Goal: Task Accomplishment & Management: Use online tool/utility

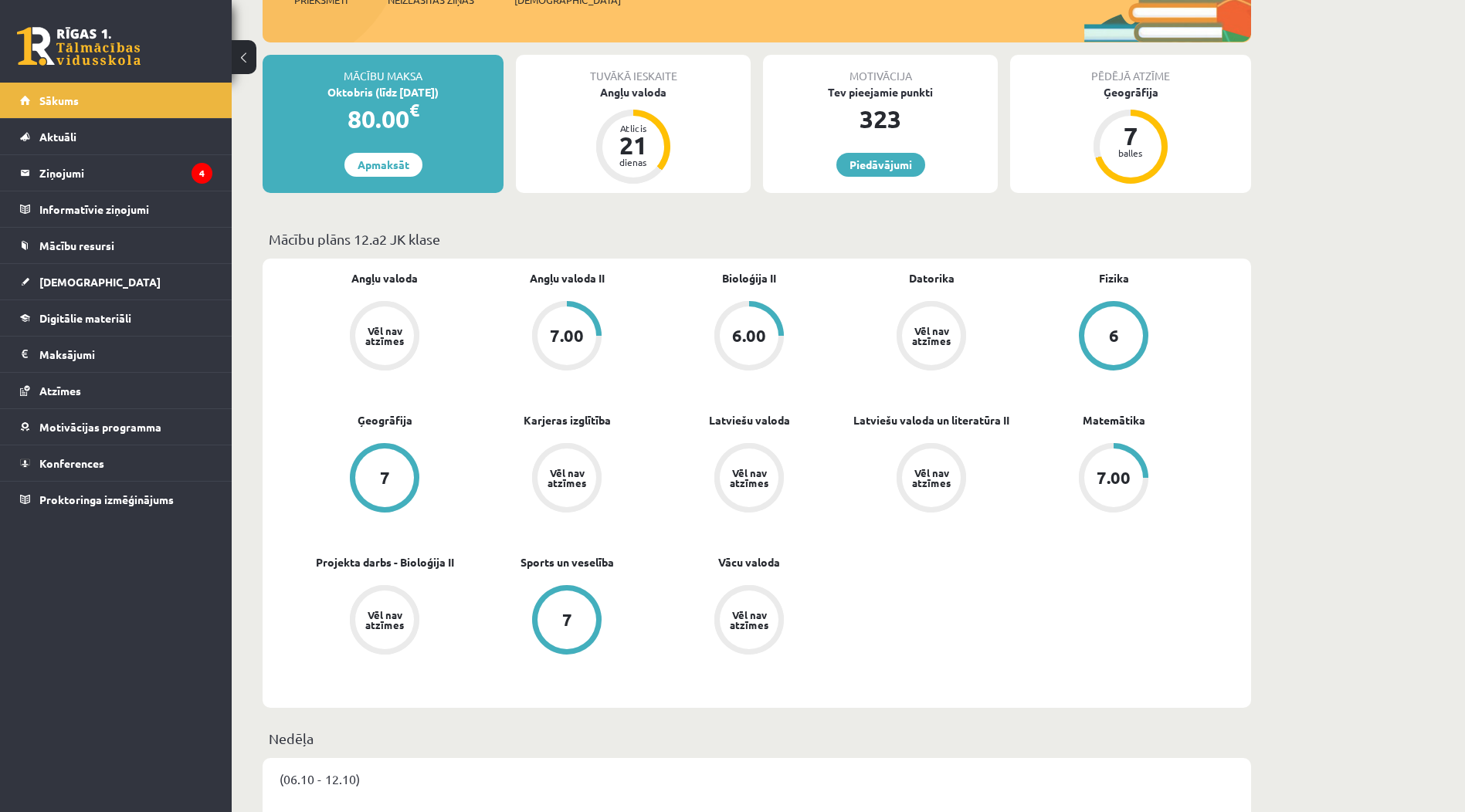
scroll to position [309, 0]
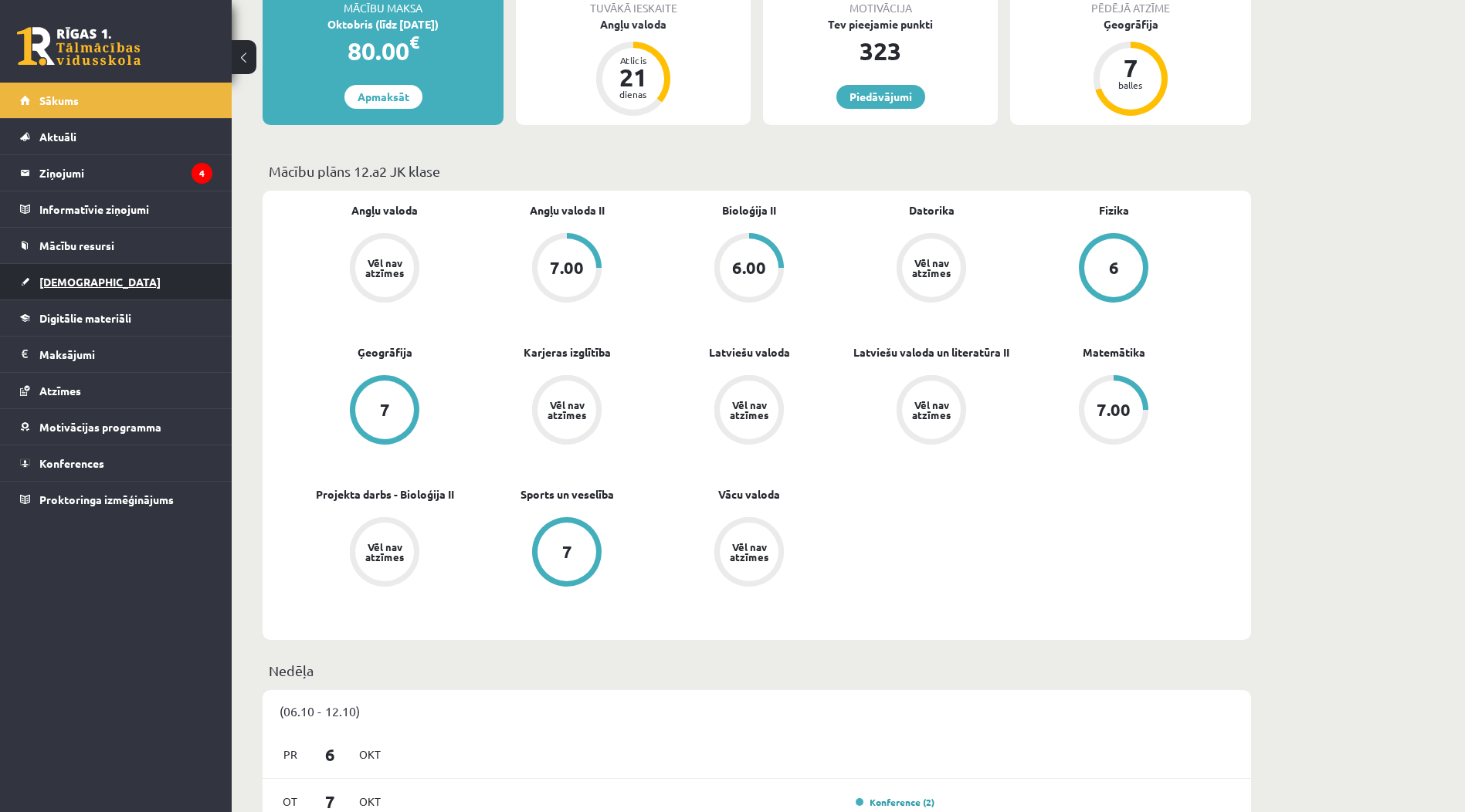
click at [122, 274] on link "[DEMOGRAPHIC_DATA]" at bounding box center [116, 282] width 192 height 35
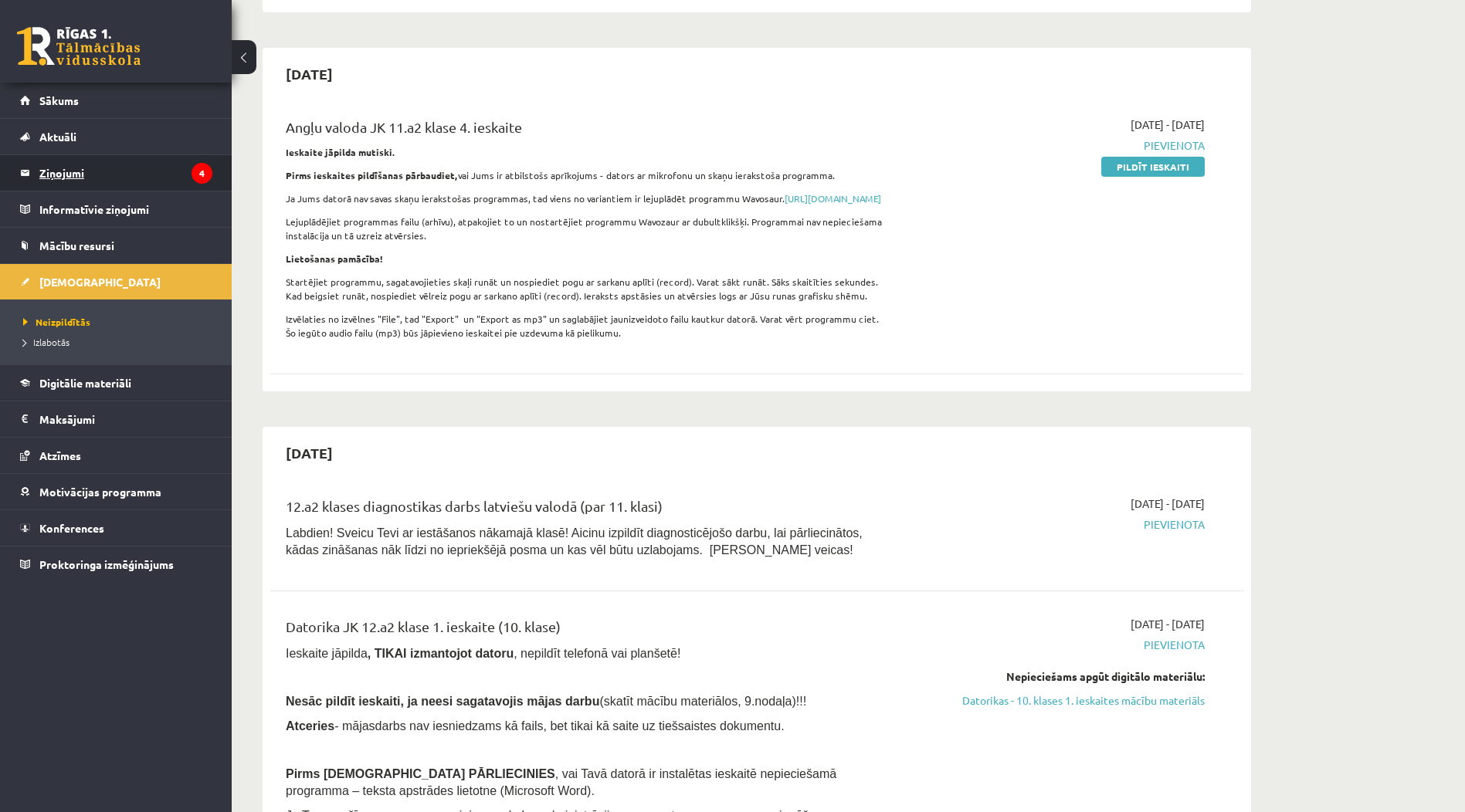
click at [189, 179] on legend "Ziņojumi 4" at bounding box center [126, 173] width 173 height 35
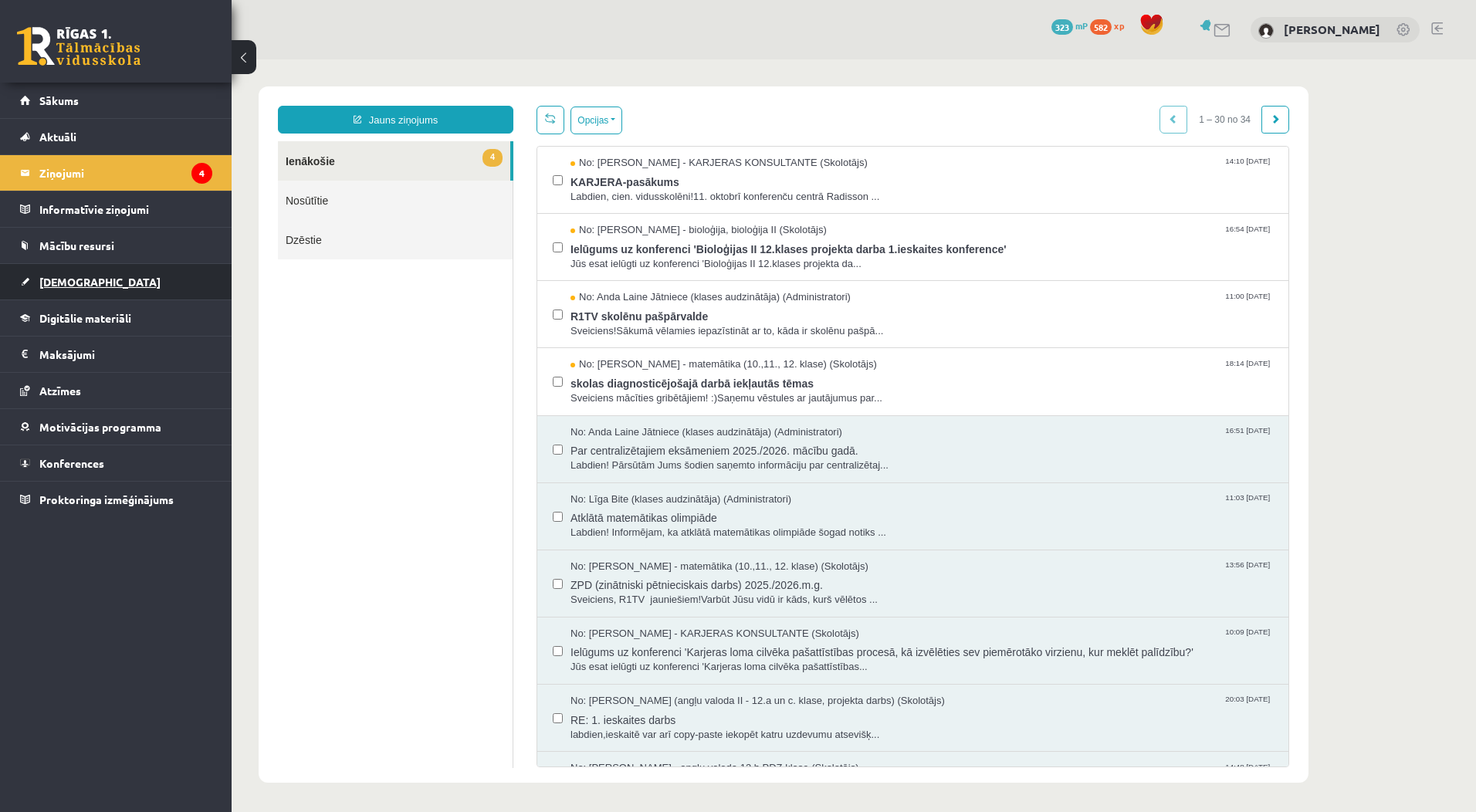
click at [86, 282] on link "[DEMOGRAPHIC_DATA]" at bounding box center [116, 282] width 192 height 35
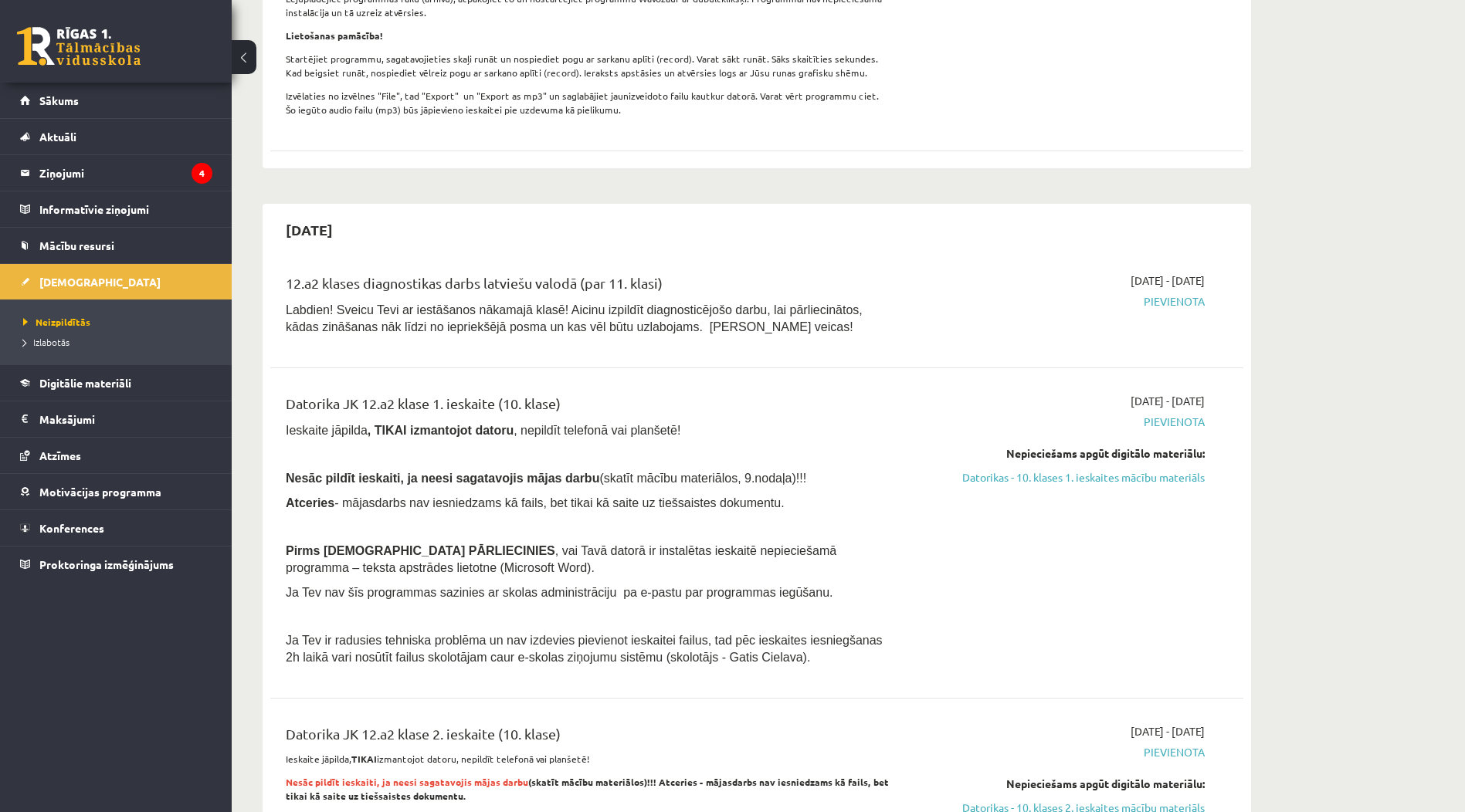
scroll to position [541, 0]
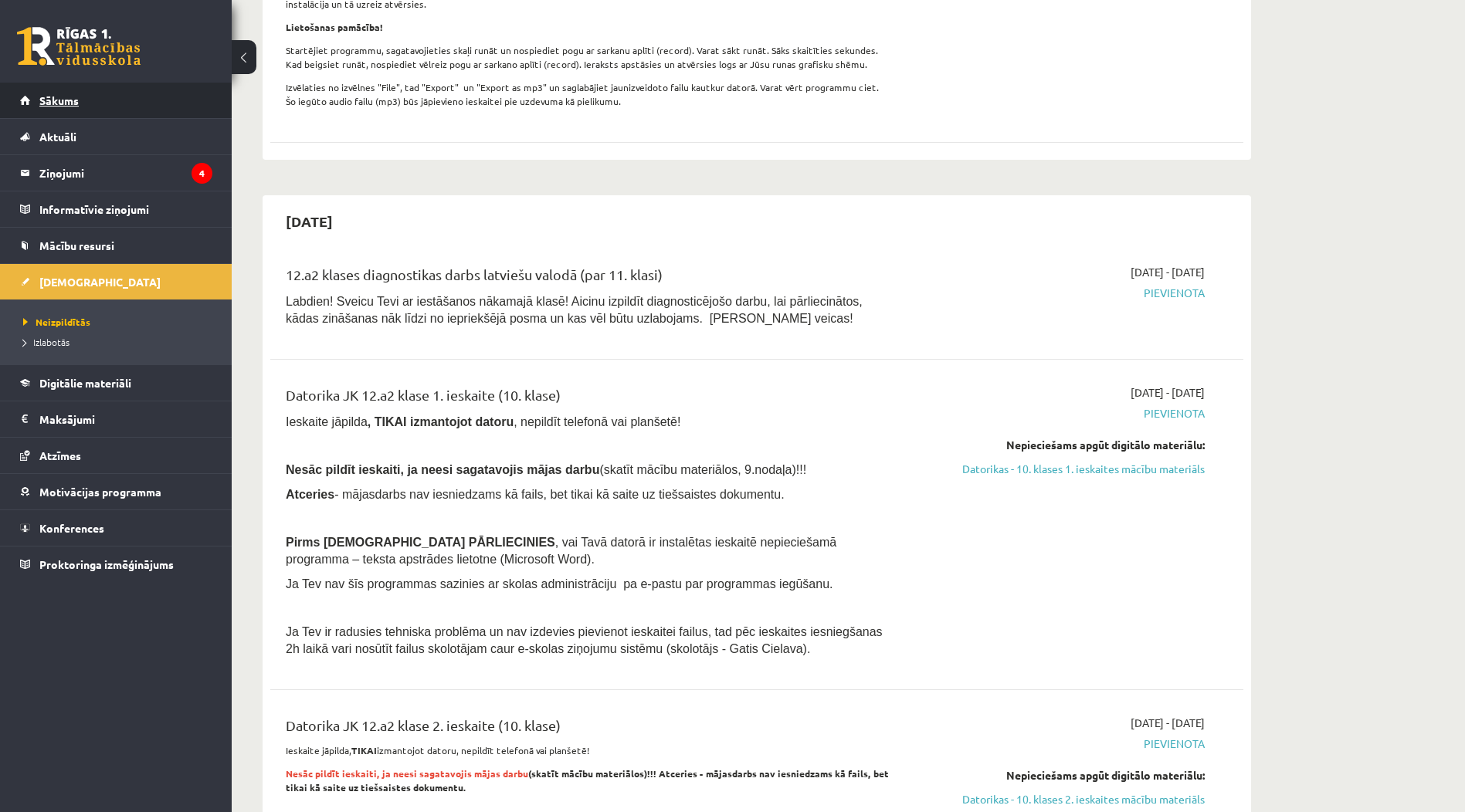
click at [94, 113] on link "Sākums" at bounding box center [116, 100] width 192 height 35
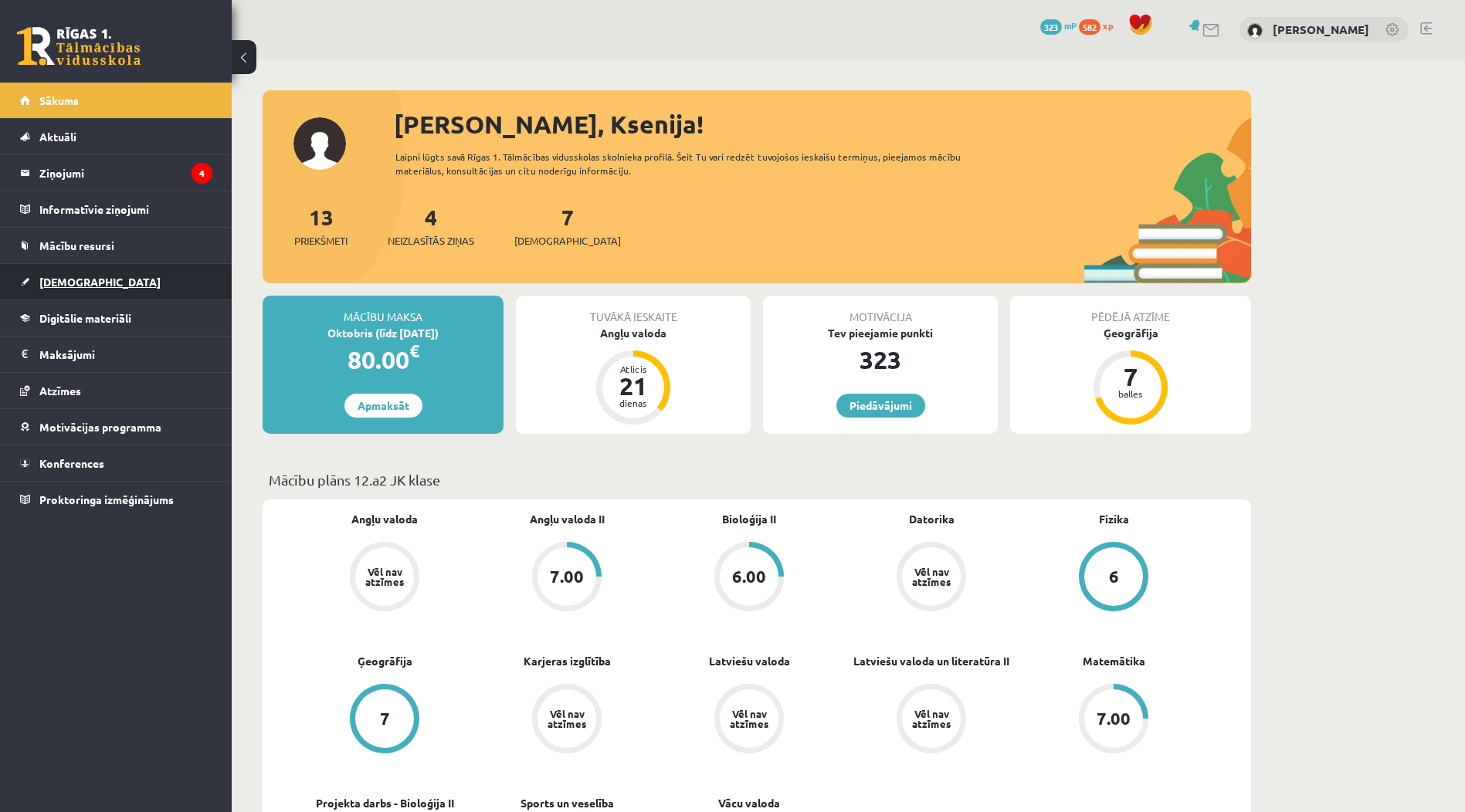
click at [60, 276] on span "[DEMOGRAPHIC_DATA]" at bounding box center [100, 282] width 122 height 14
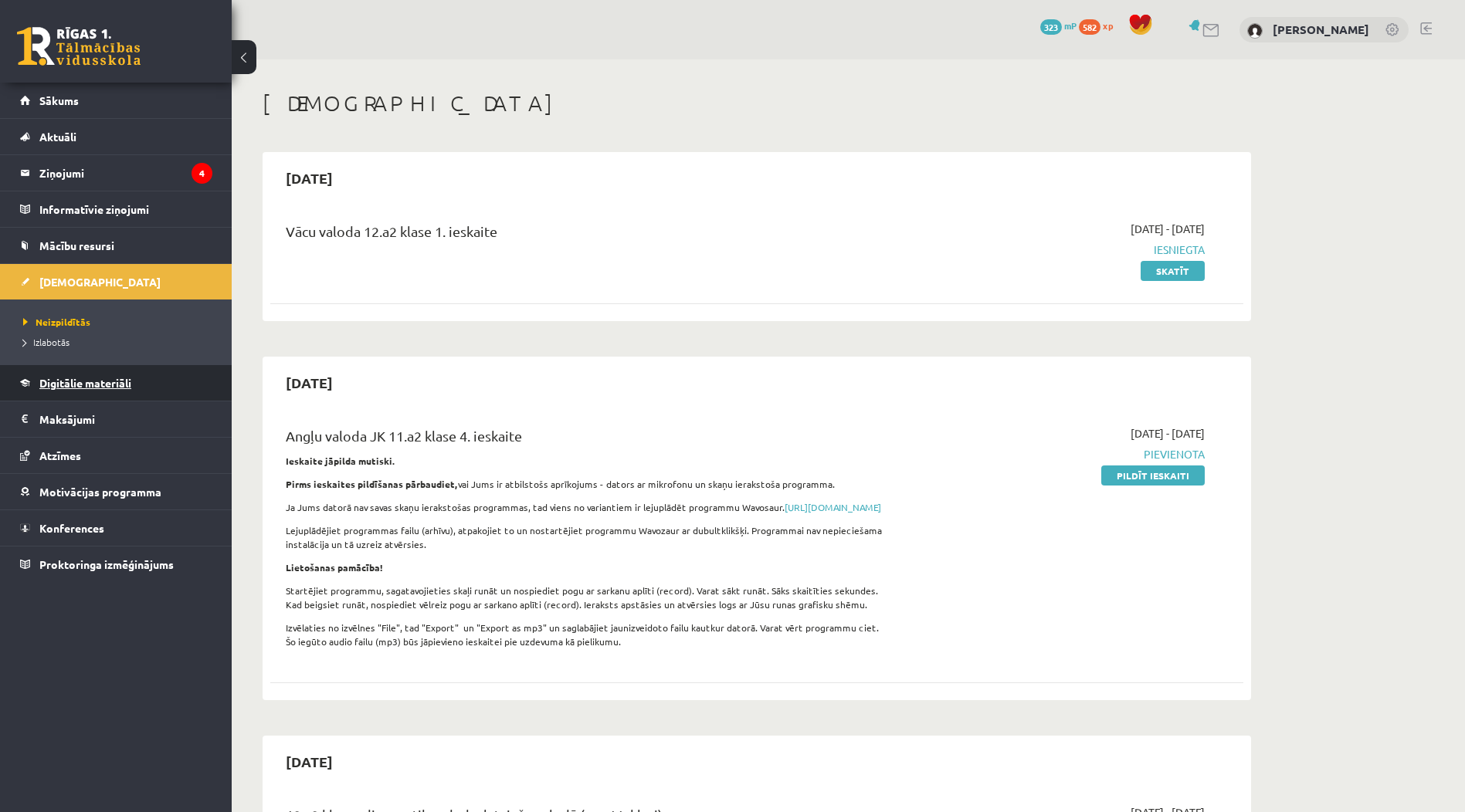
click at [70, 390] on link "Digitālie materiāli" at bounding box center [116, 382] width 192 height 35
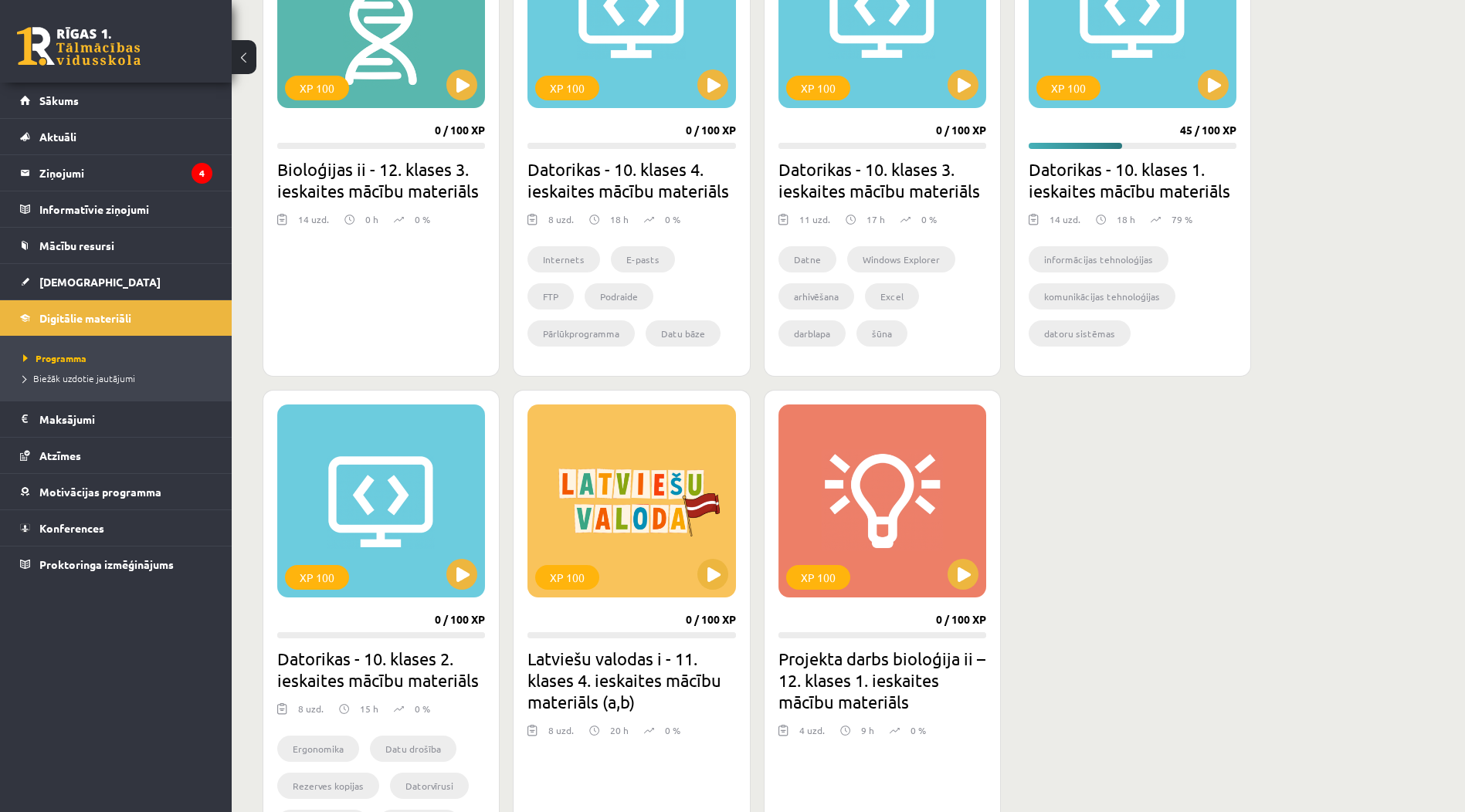
scroll to position [541, 0]
click at [78, 101] on link "Sākums" at bounding box center [116, 100] width 192 height 35
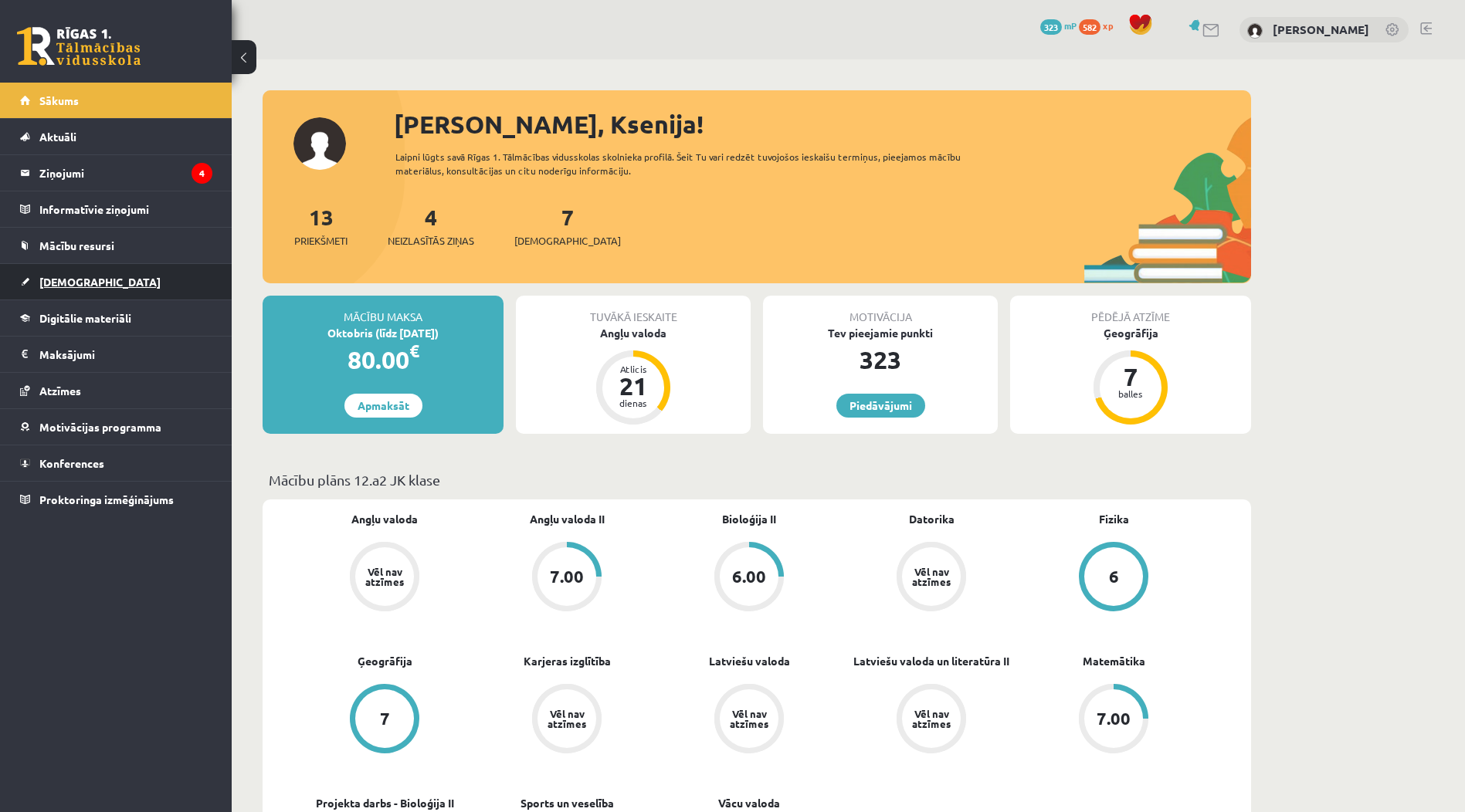
click at [143, 289] on link "[DEMOGRAPHIC_DATA]" at bounding box center [116, 282] width 192 height 35
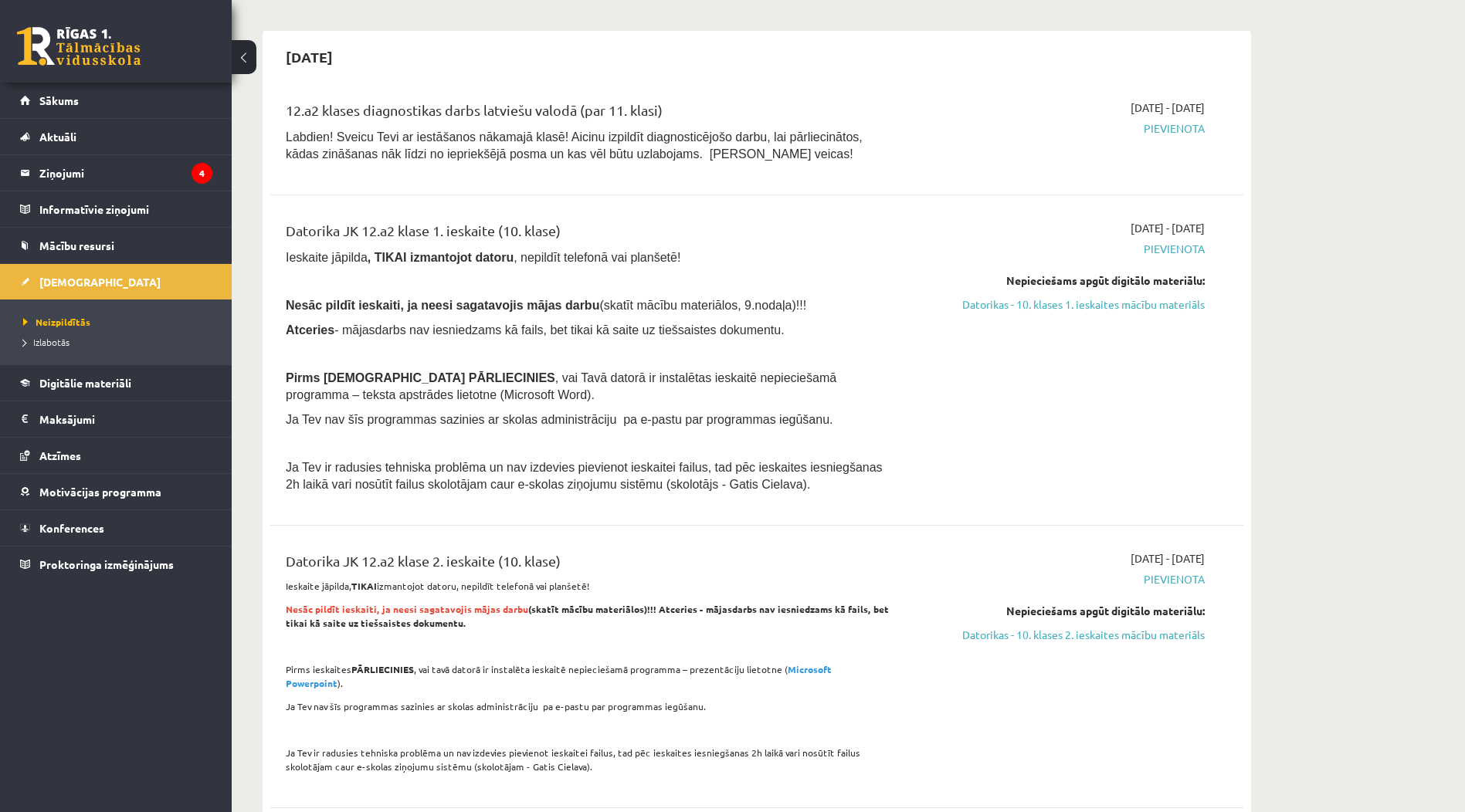
scroll to position [618, 0]
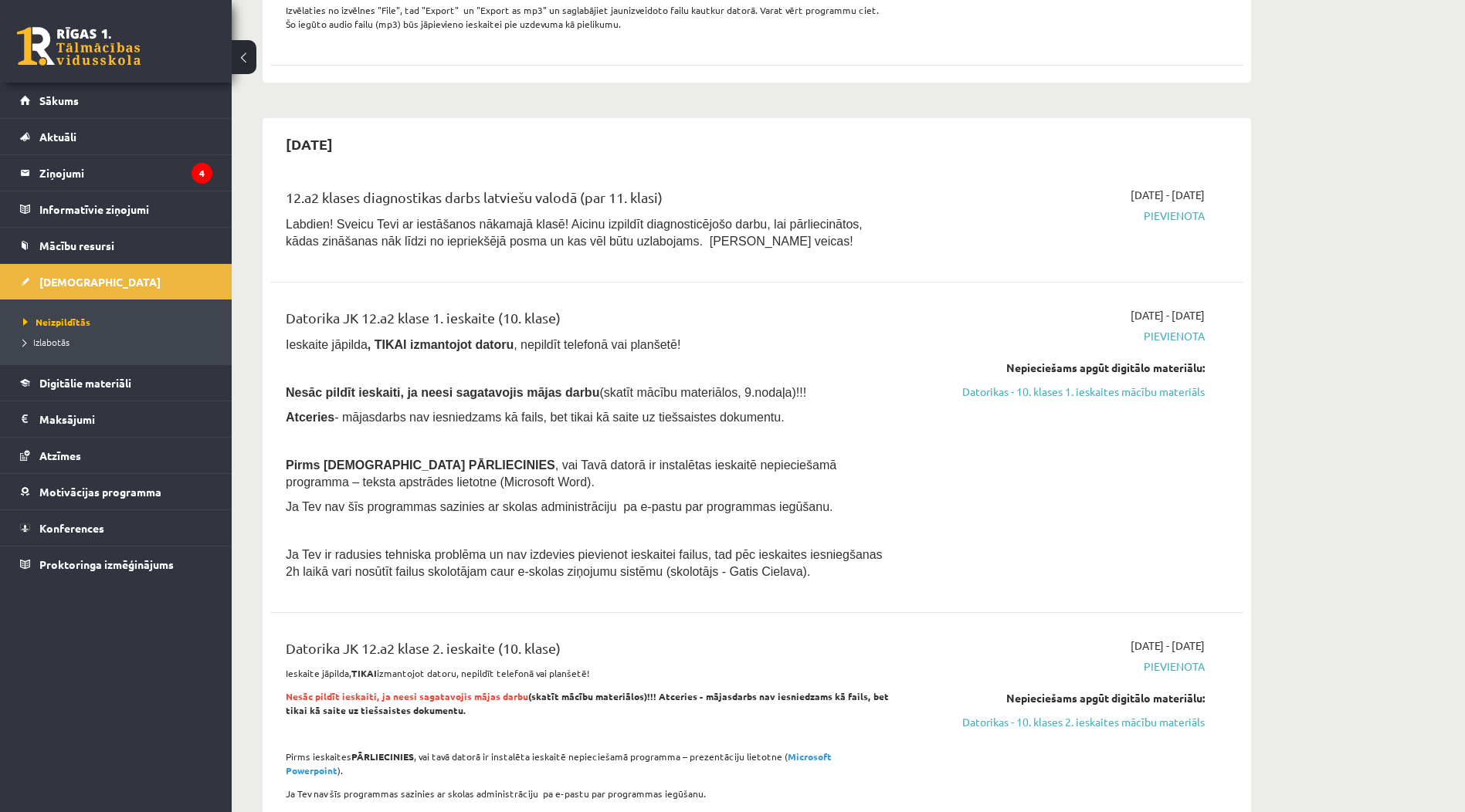
click at [1152, 253] on div "2025-10-16 - 2025-10-31 Pievienota" at bounding box center [1059, 222] width 314 height 71
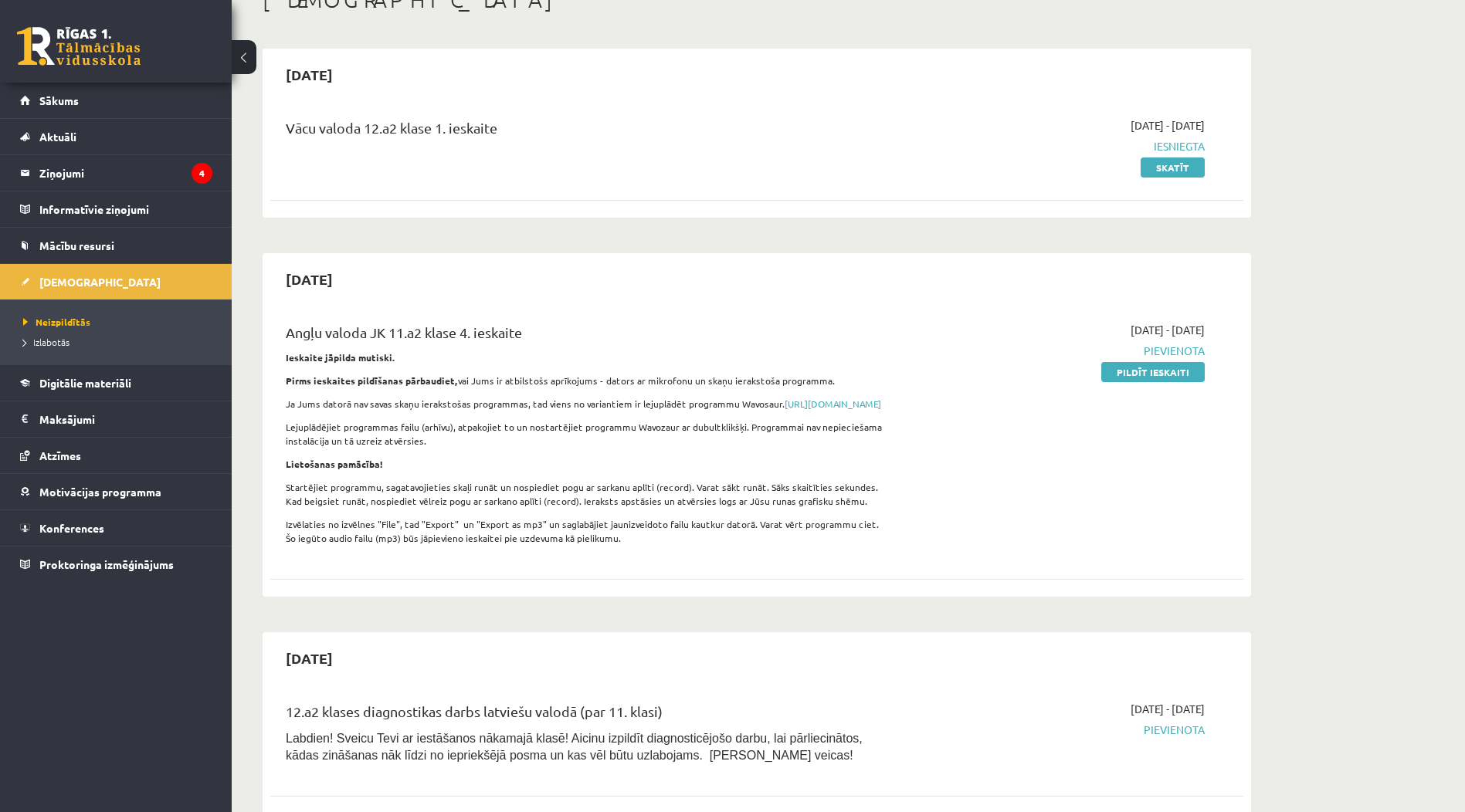
scroll to position [0, 0]
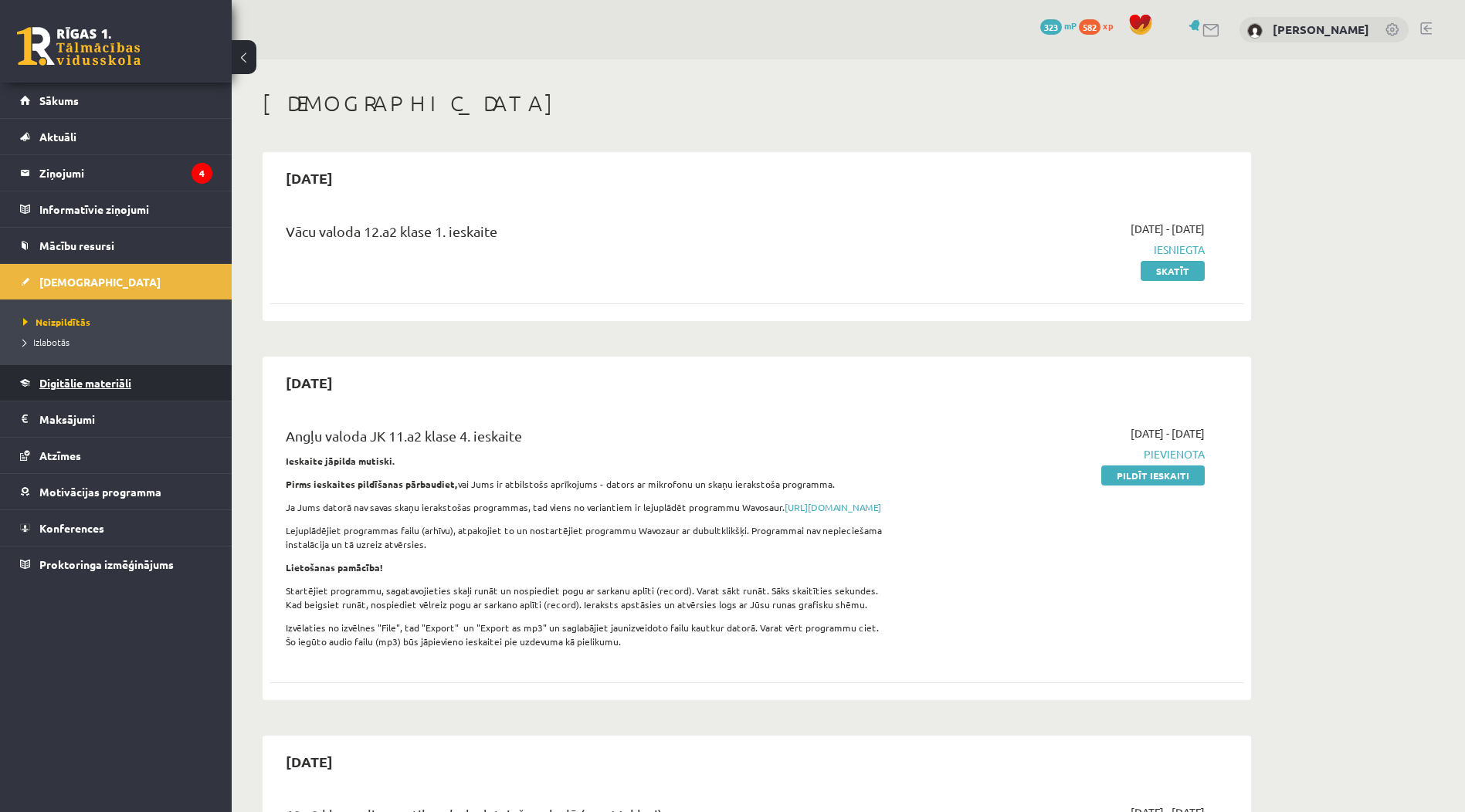
click at [106, 378] on span "Digitālie materiāli" at bounding box center [85, 382] width 92 height 14
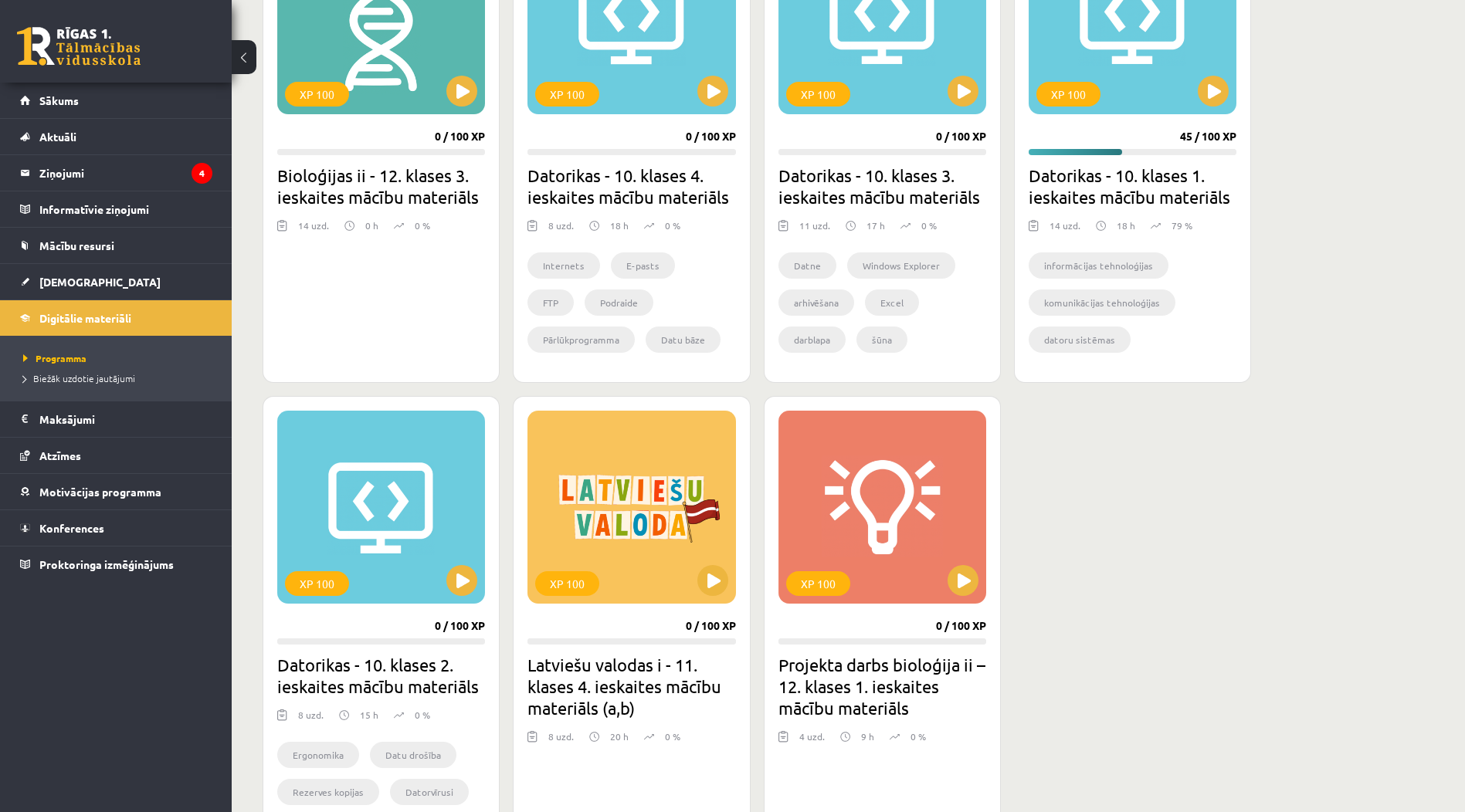
scroll to position [772, 0]
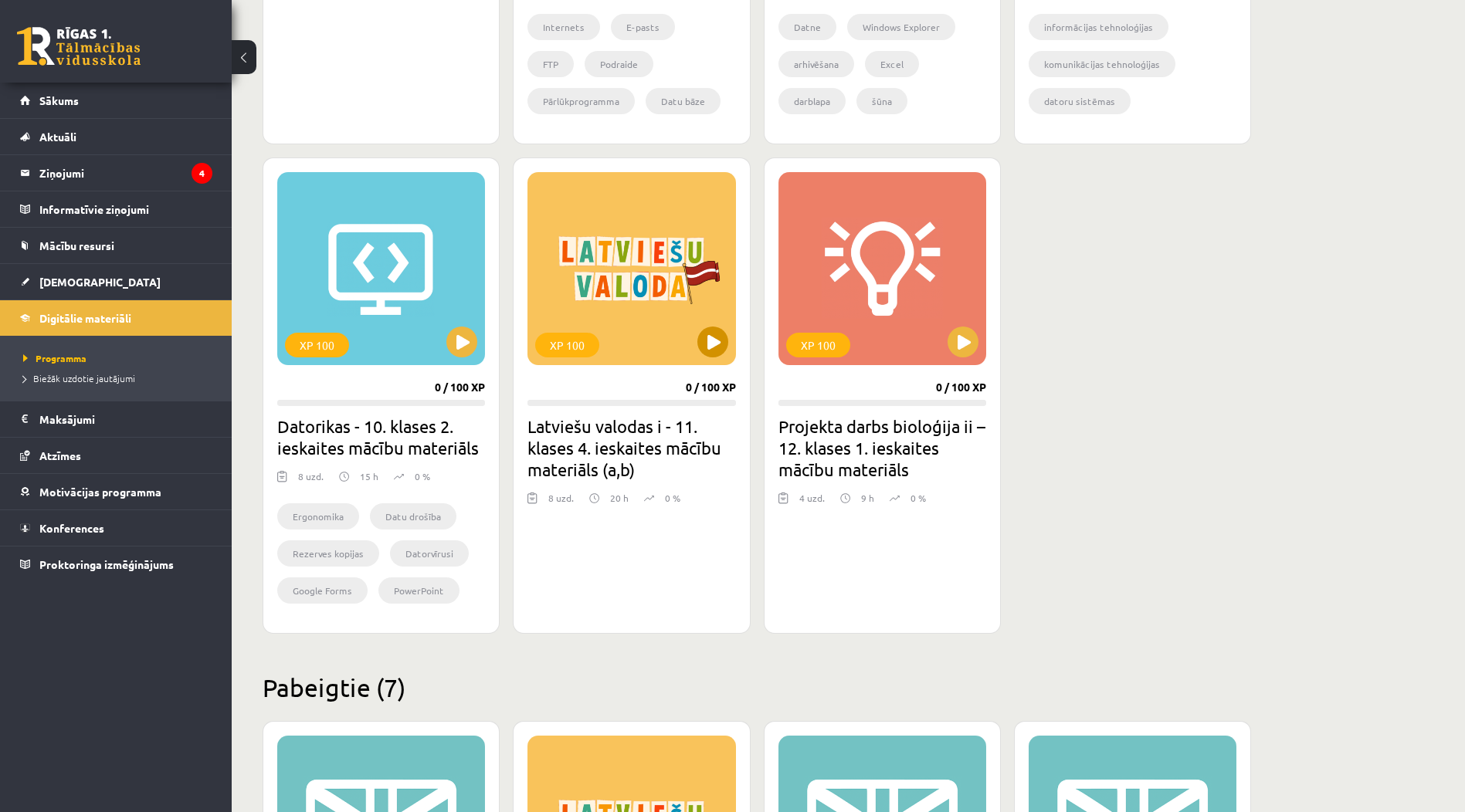
click at [602, 358] on div "XP 100" at bounding box center [631, 268] width 208 height 193
click at [698, 353] on div "XP 100" at bounding box center [631, 268] width 208 height 193
click at [681, 365] on div "XP 100" at bounding box center [631, 268] width 208 height 193
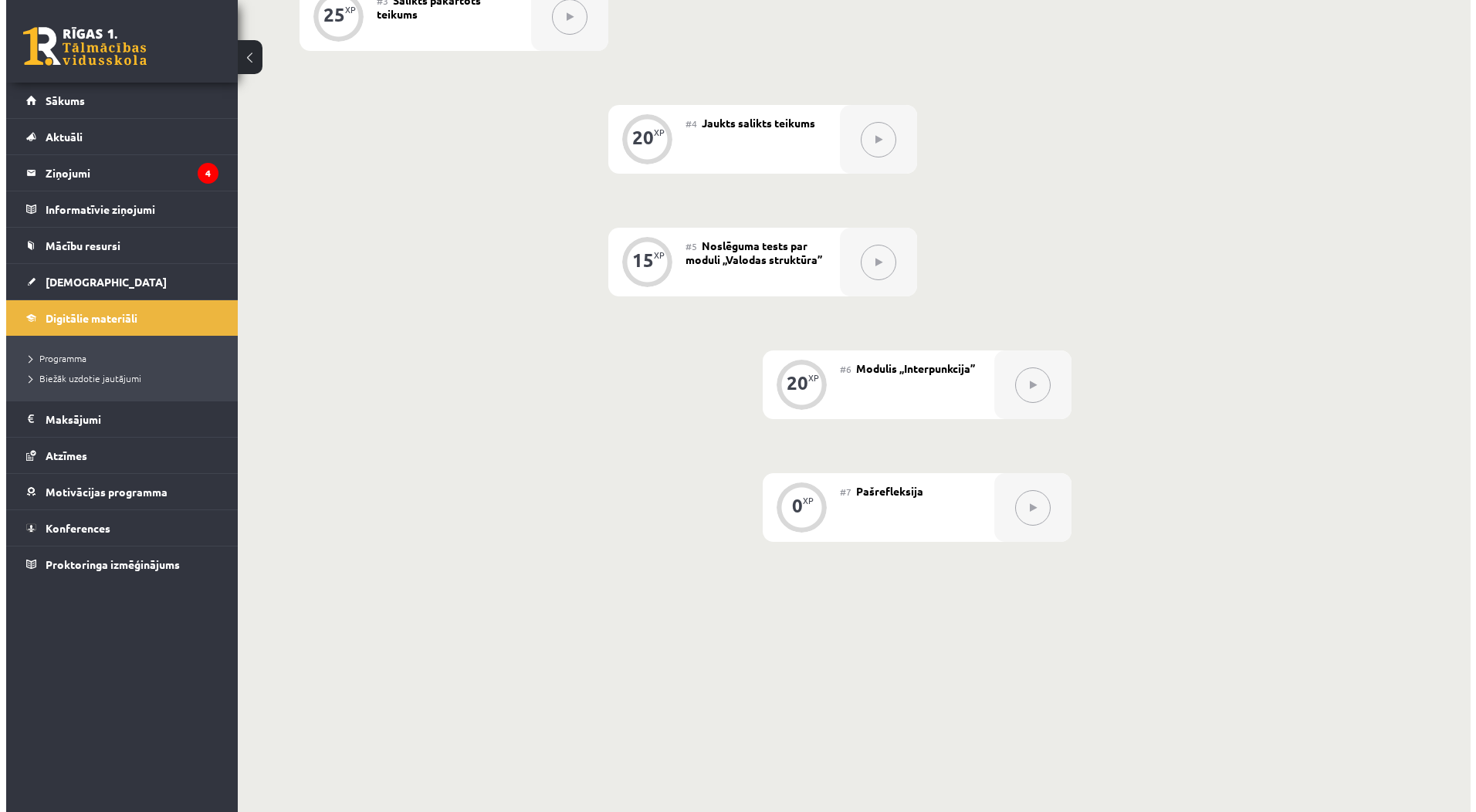
scroll to position [62, 0]
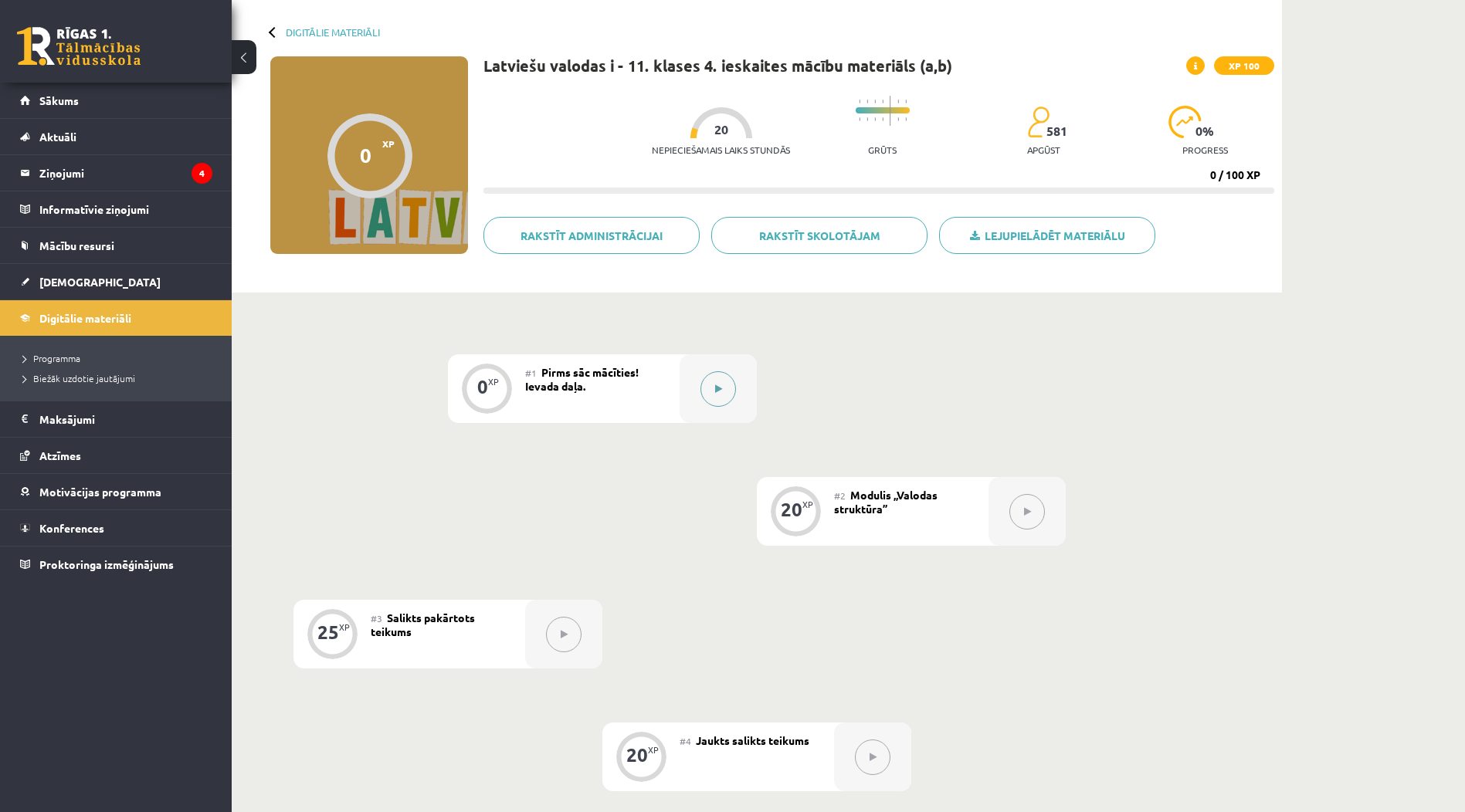
click at [695, 382] on div at bounding box center [718, 389] width 78 height 69
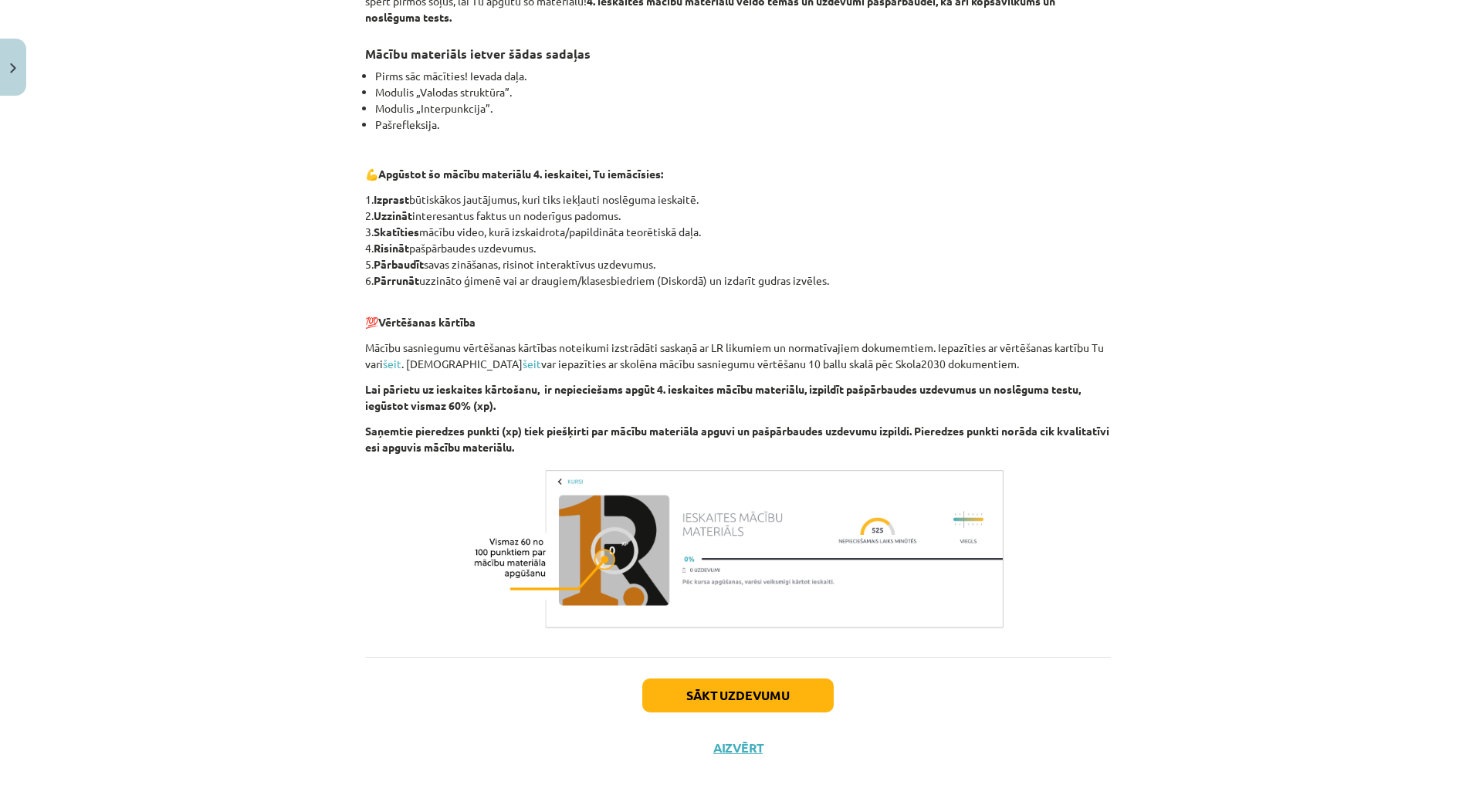
scroll to position [0, 0]
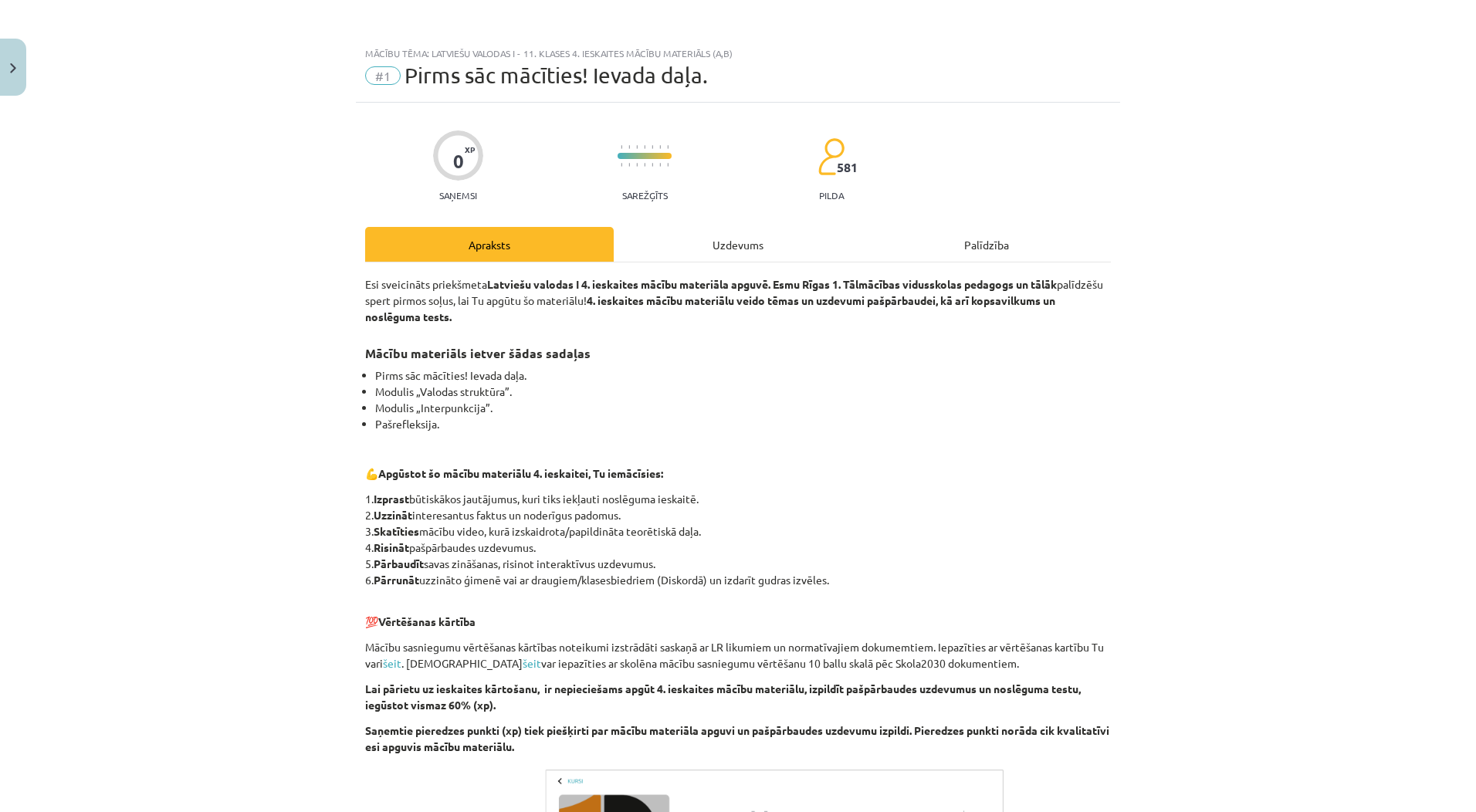
click at [719, 228] on div "Uzdevums" at bounding box center [738, 244] width 249 height 34
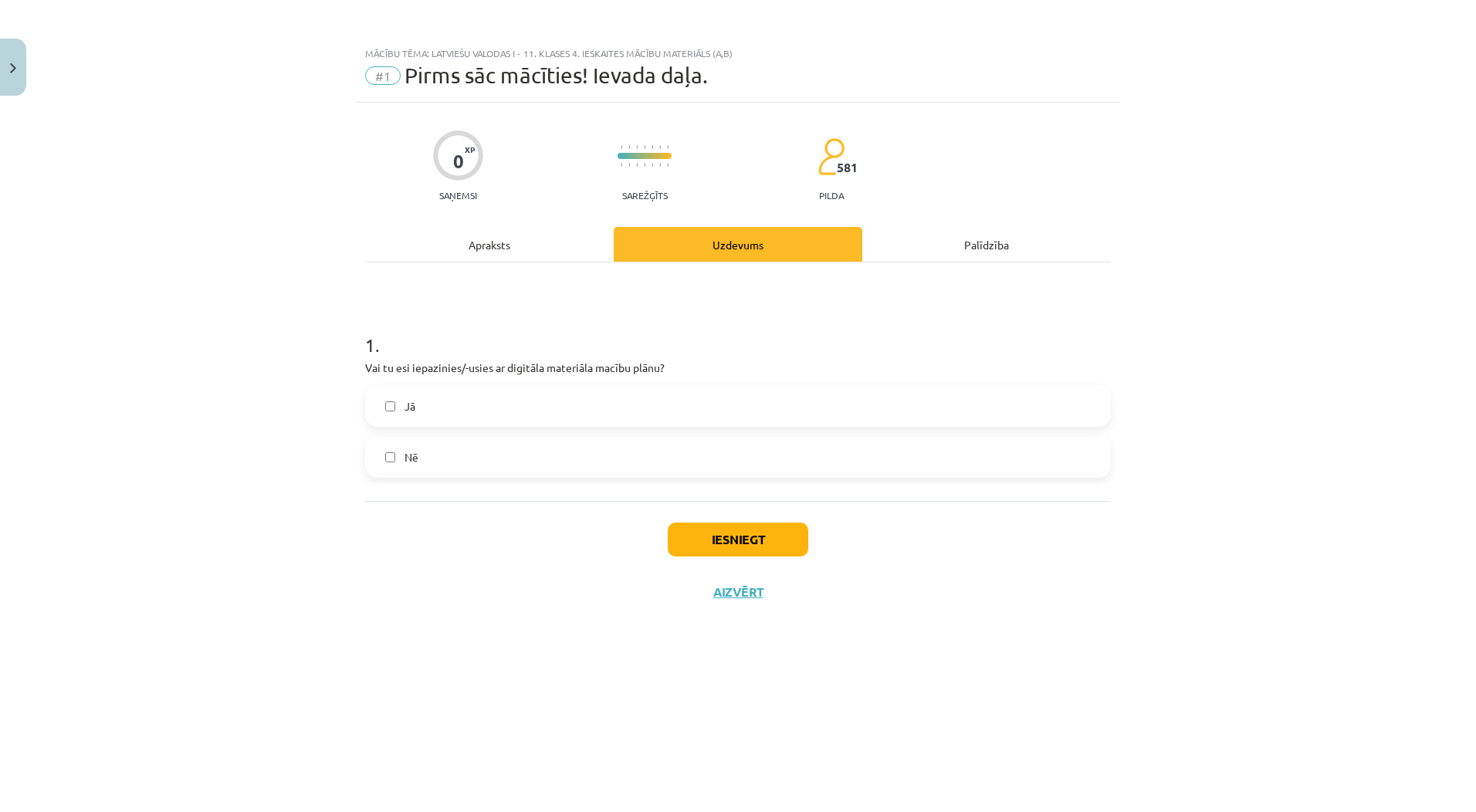
click at [545, 409] on label "Jā" at bounding box center [738, 406] width 742 height 38
click at [697, 530] on button "Iesniegt" at bounding box center [738, 539] width 141 height 34
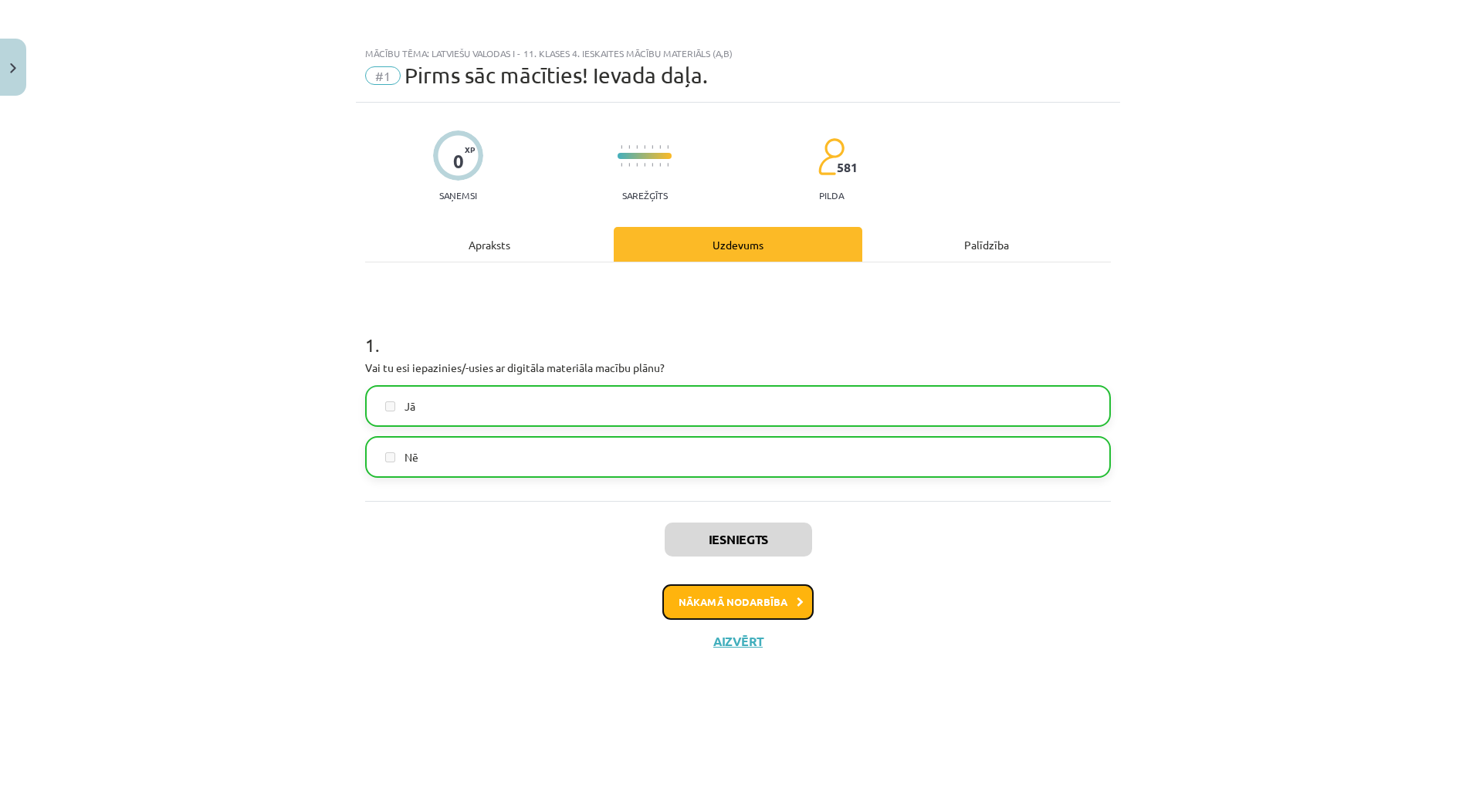
click at [757, 598] on button "Nākamā nodarbība" at bounding box center [738, 602] width 151 height 35
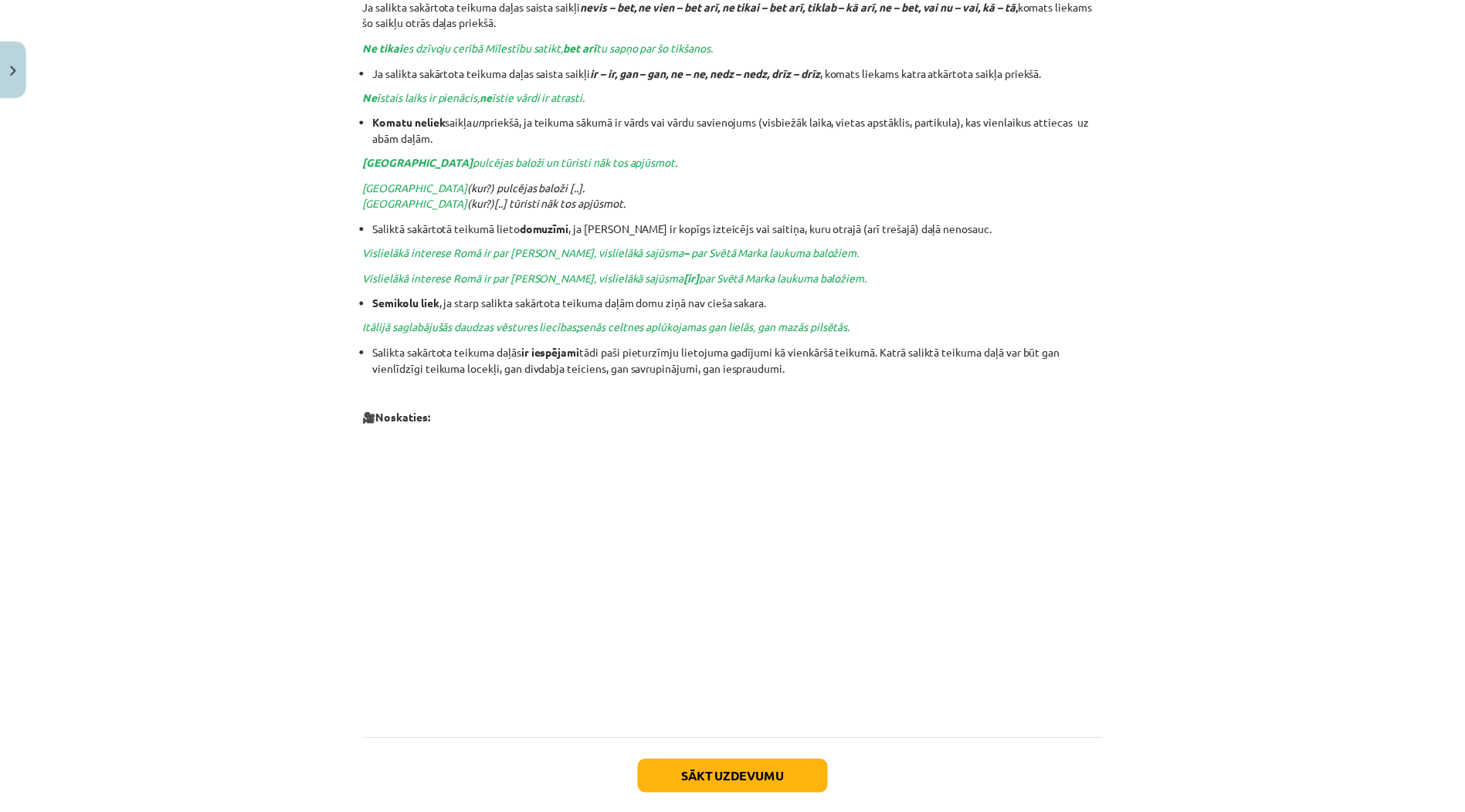
scroll to position [1304, 0]
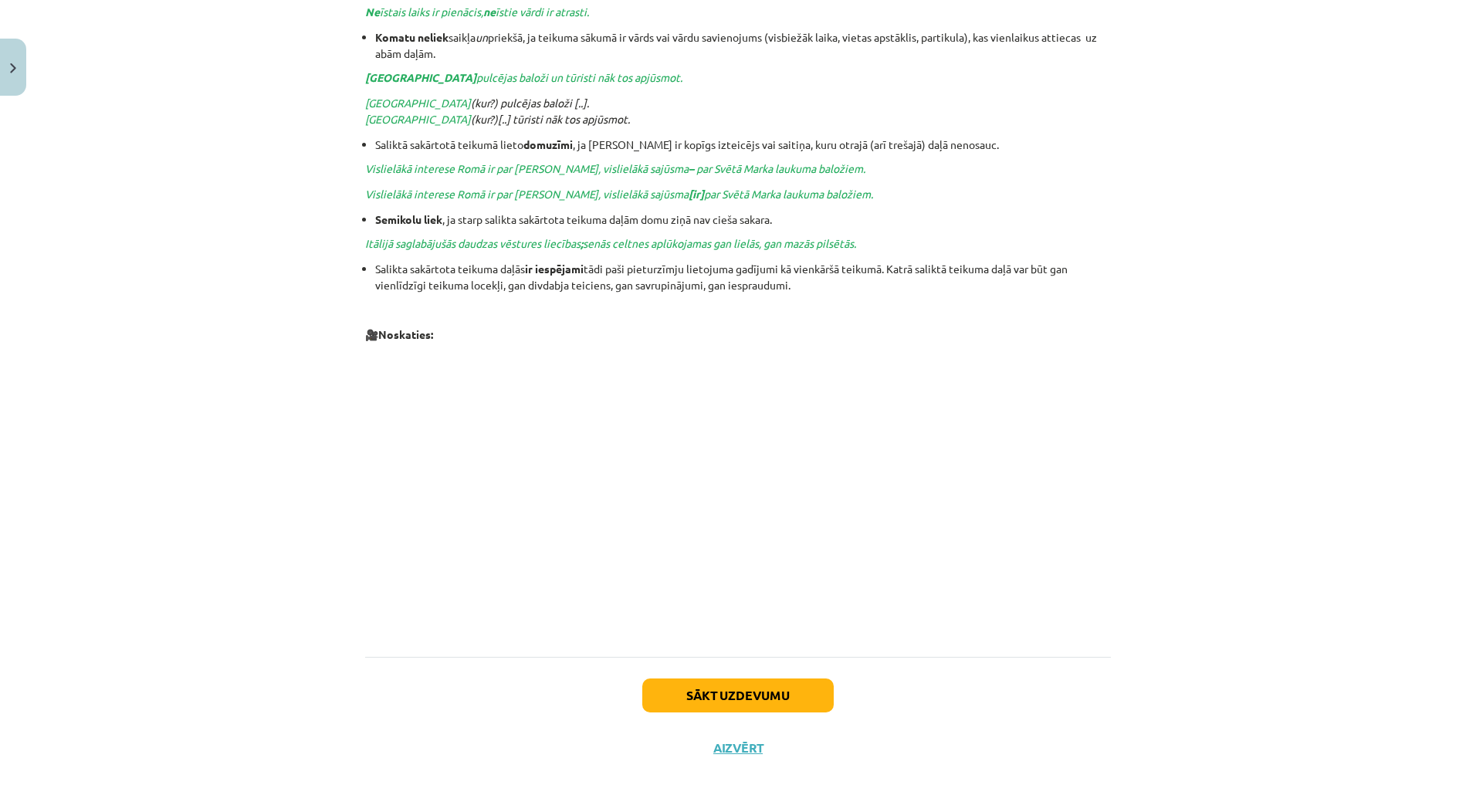
click at [723, 759] on div "Sākt uzdevumu Aizvērt" at bounding box center [738, 710] width 746 height 108
click at [724, 750] on button "Aizvērt" at bounding box center [738, 747] width 58 height 15
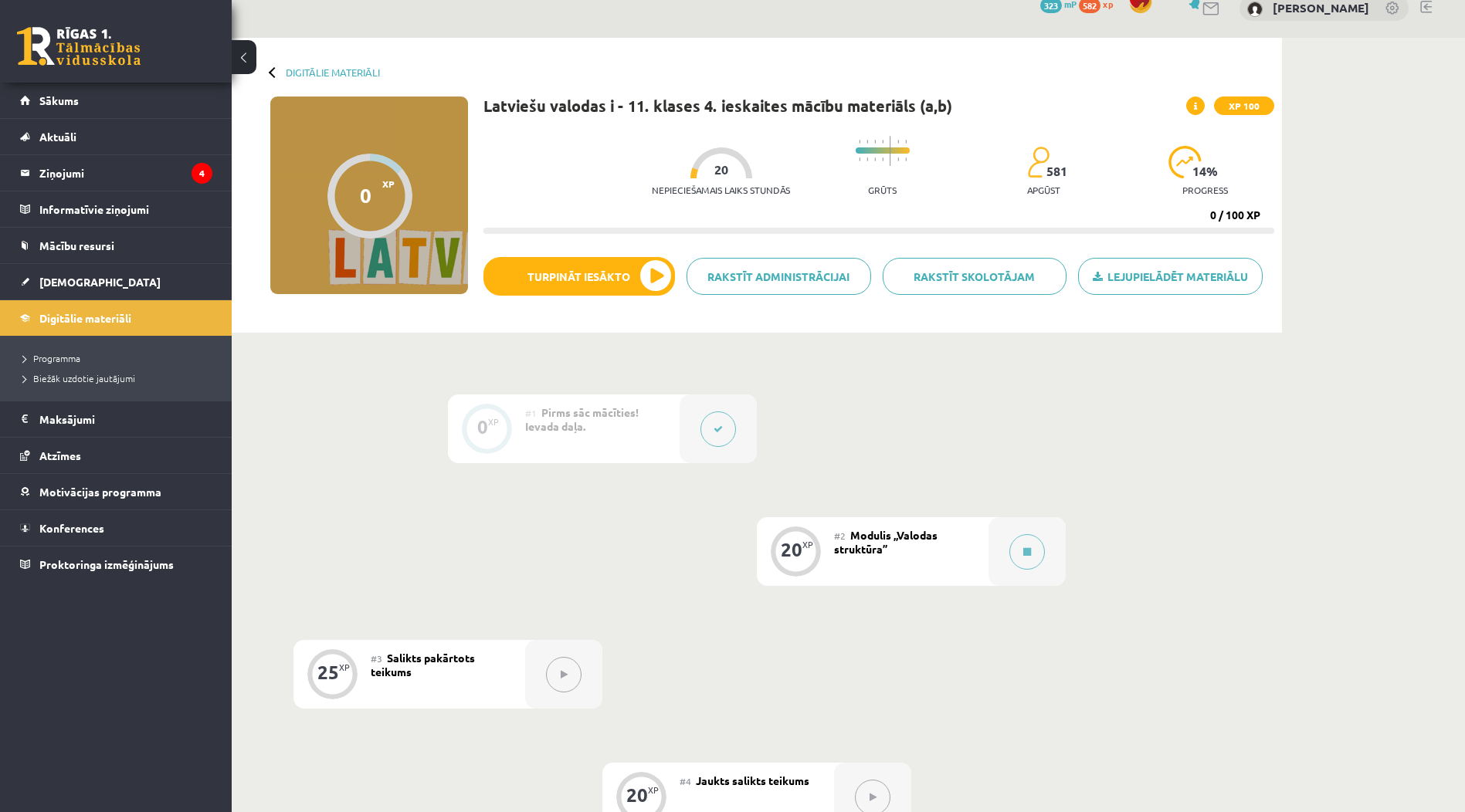
scroll to position [0, 0]
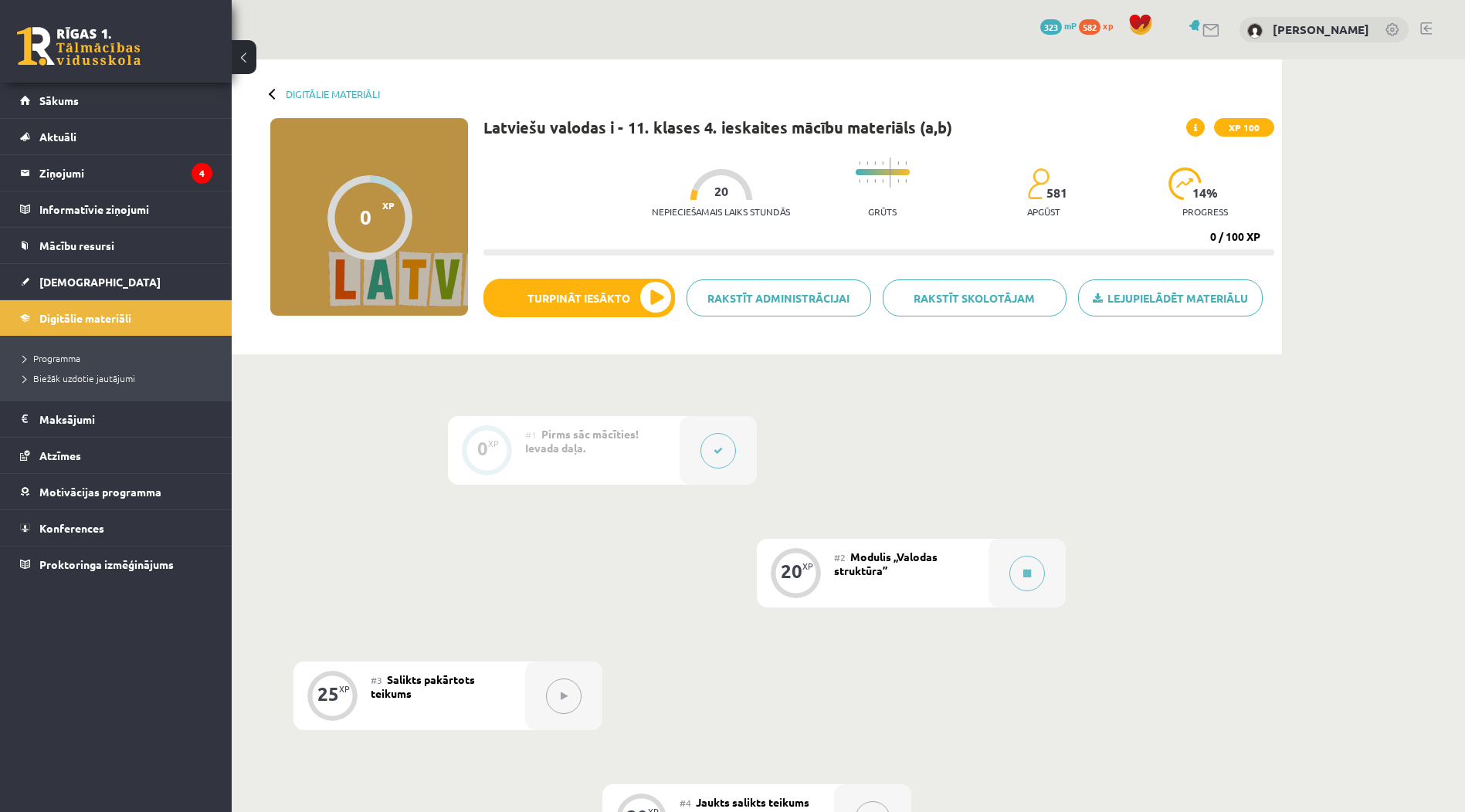
click at [1426, 38] on div "0 Dāvanas 323 mP 582 xp Ksenija Tereško" at bounding box center [848, 30] width 1233 height 59
click at [1427, 31] on link at bounding box center [1426, 28] width 11 height 12
